Goal: Navigation & Orientation: Find specific page/section

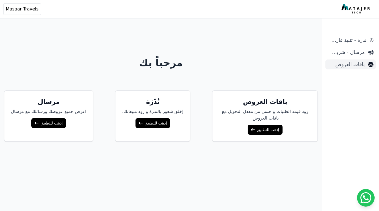
click at [358, 68] on span "باقات العروض" at bounding box center [346, 65] width 37 height 8
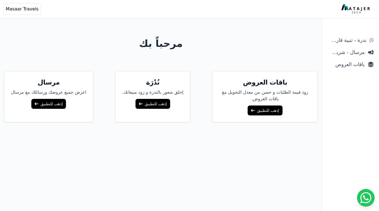
scroll to position [22, 0]
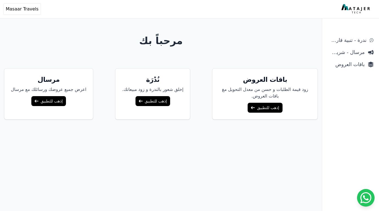
click at [251, 107] on icon at bounding box center [253, 108] width 4 height 4
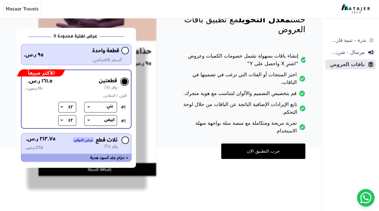
scroll to position [94, 0]
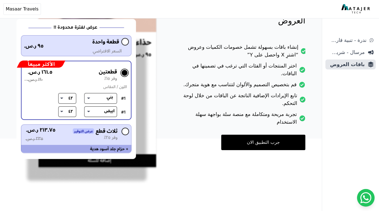
click at [255, 134] on link "جرب التطبيق الان" at bounding box center [263, 141] width 84 height 15
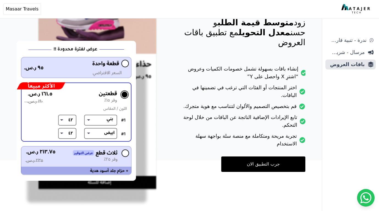
scroll to position [0, 0]
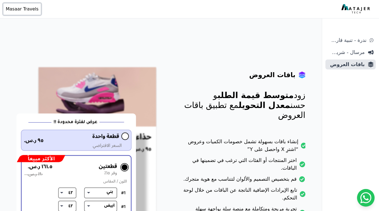
click at [21, 8] on span "Masaar Travels" at bounding box center [22, 9] width 33 height 7
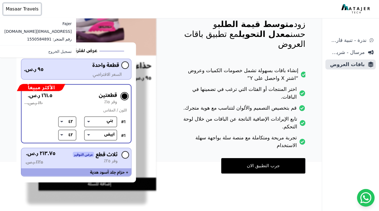
scroll to position [94, 0]
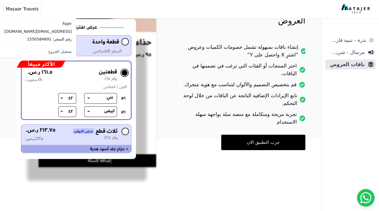
click at [16, 39] on p "رقم المتجر: 1550584891" at bounding box center [37, 39] width 67 height 6
click at [23, 12] on span "Masaar Travels" at bounding box center [22, 9] width 33 height 7
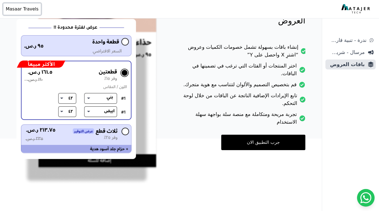
click at [23, 12] on span "Masaar Travels" at bounding box center [22, 9] width 33 height 7
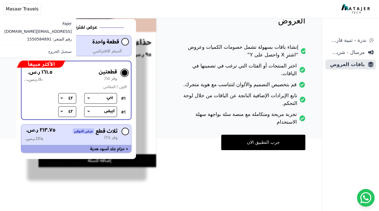
click at [38, 24] on p "Fajer" at bounding box center [37, 24] width 67 height 6
click at [38, 34] on p "[EMAIL_ADDRESS][DOMAIN_NAME]" at bounding box center [37, 32] width 67 height 6
click at [253, 134] on div "باقات العروض زود متوسط قيمة الطلب و حسن معدل التحويل مع تطبيق باقات العروض إنشا…" at bounding box center [161, 69] width 300 height 283
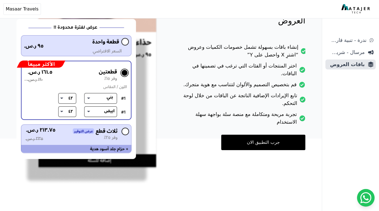
click at [252, 134] on link "جرب التطبيق الان" at bounding box center [263, 141] width 84 height 15
